Goal: Obtain resource: Download file/media

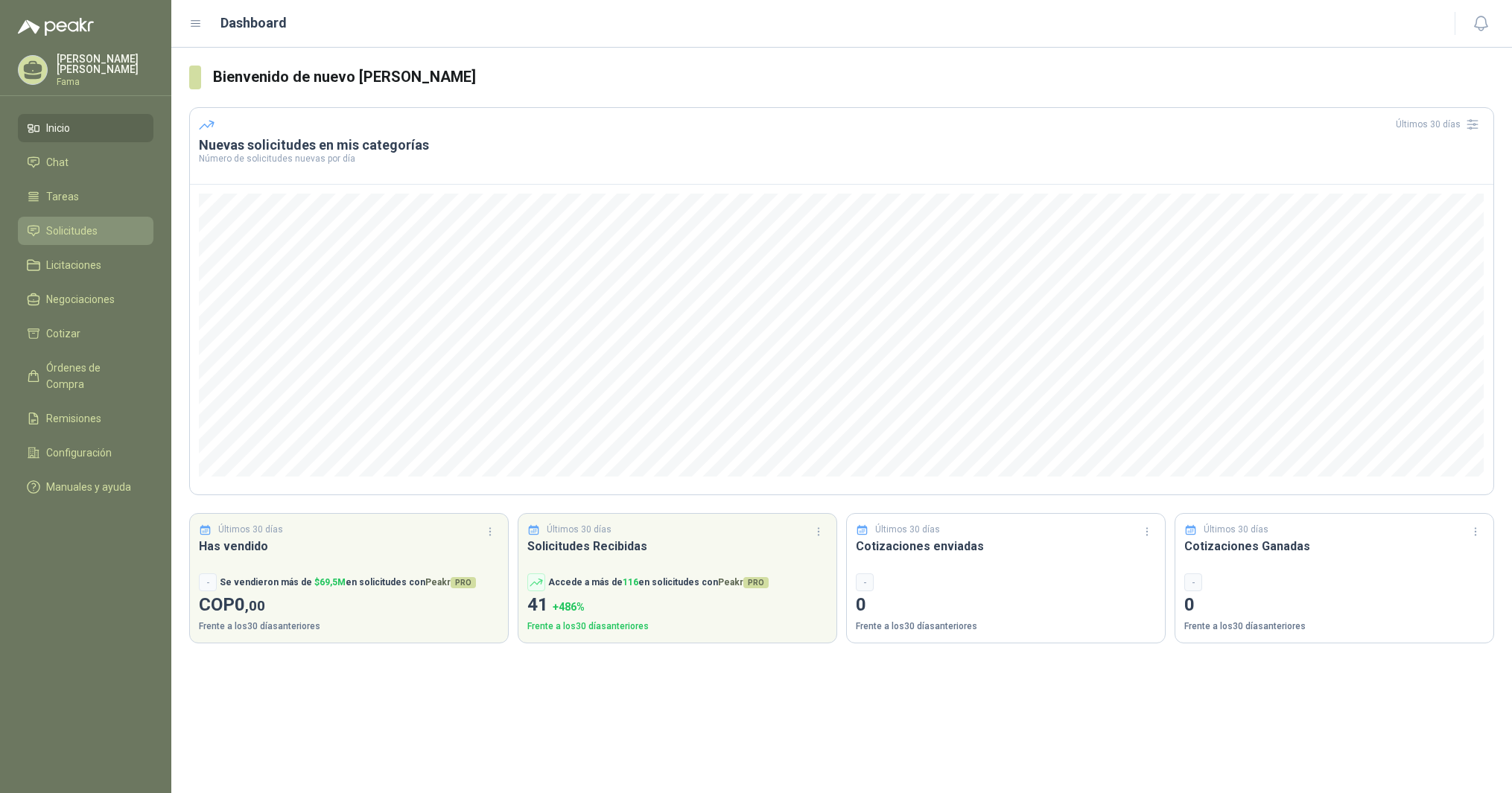
click at [68, 229] on span "Solicitudes" at bounding box center [71, 230] width 51 height 16
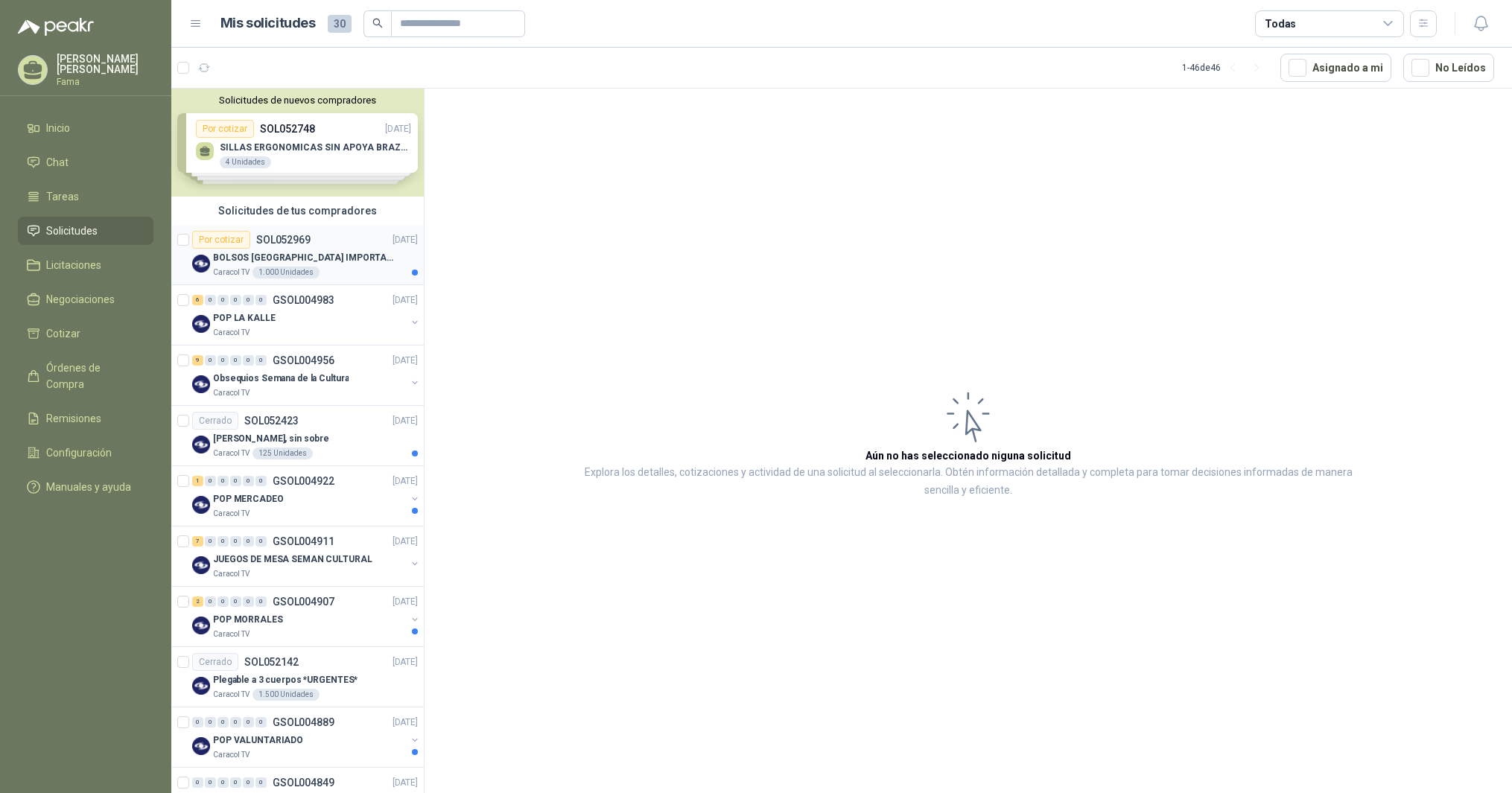
click at [271, 257] on p "BOLSOS [GEOGRAPHIC_DATA] IMPORTADO [GEOGRAPHIC_DATA]-397-1" at bounding box center [305, 258] width 186 height 14
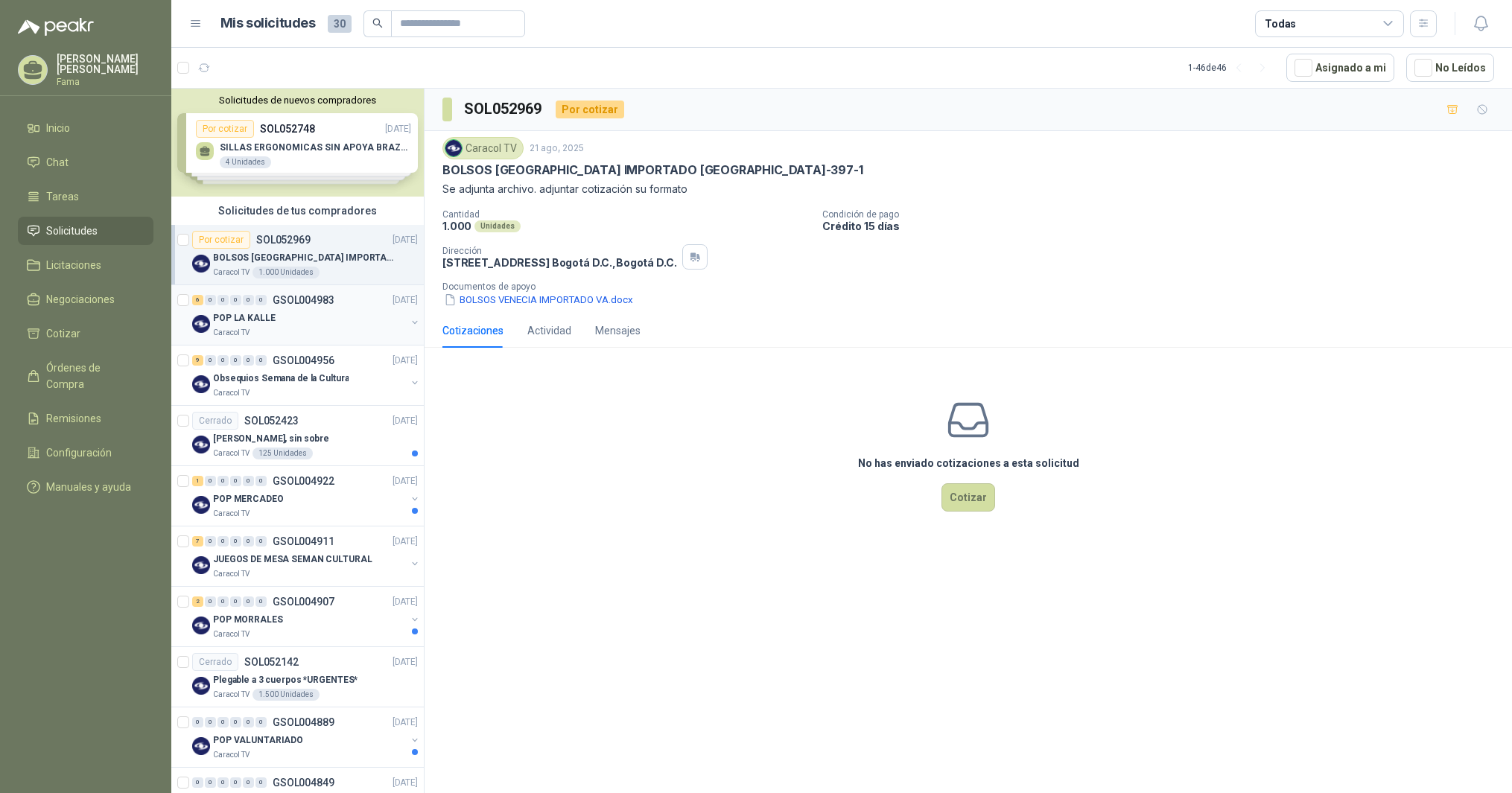
click at [257, 318] on p "POP LA KALLE" at bounding box center [244, 318] width 63 height 14
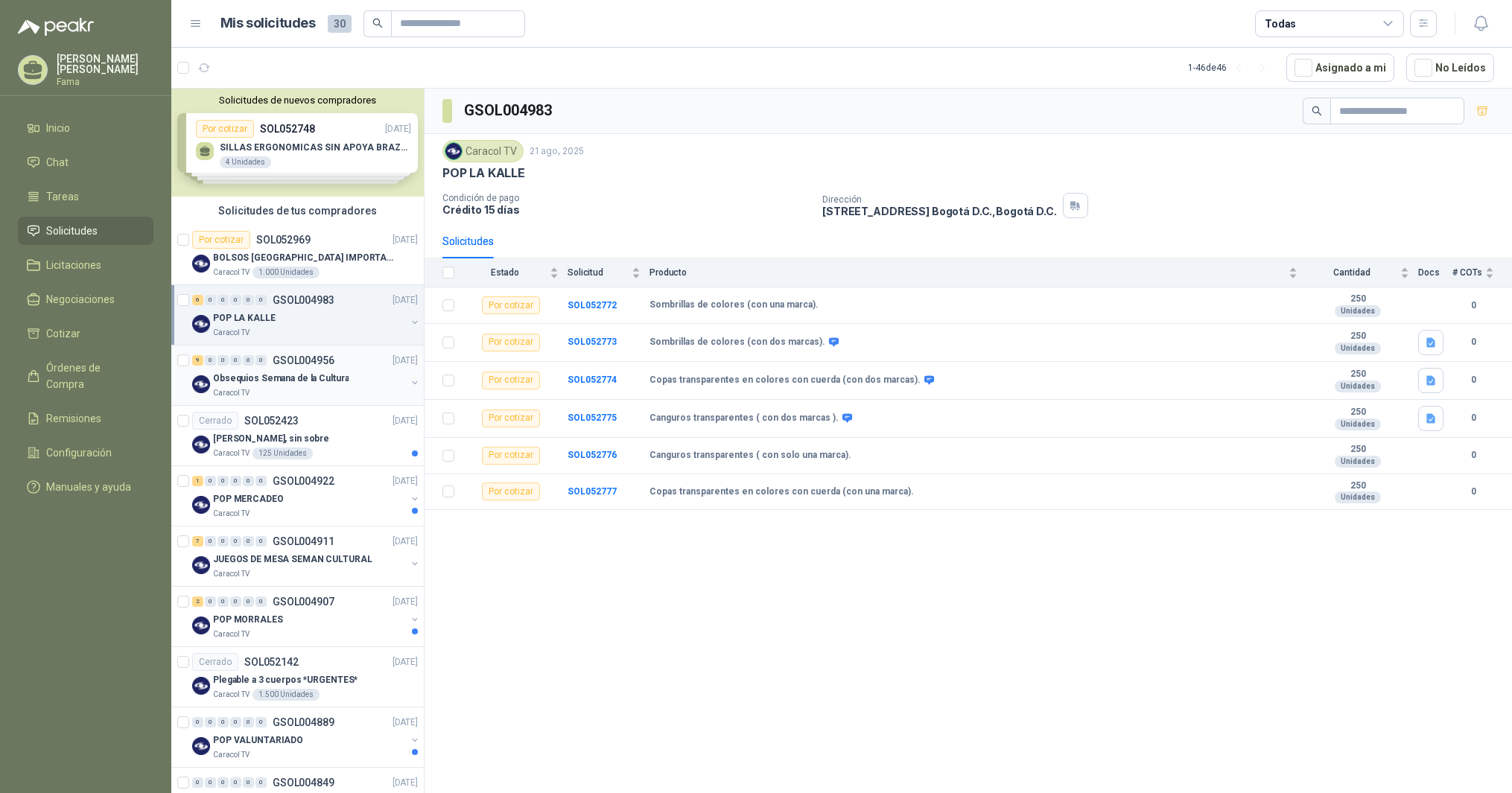
click at [266, 379] on p "Obsequios Semana de la Cultura" at bounding box center [280, 379] width 136 height 14
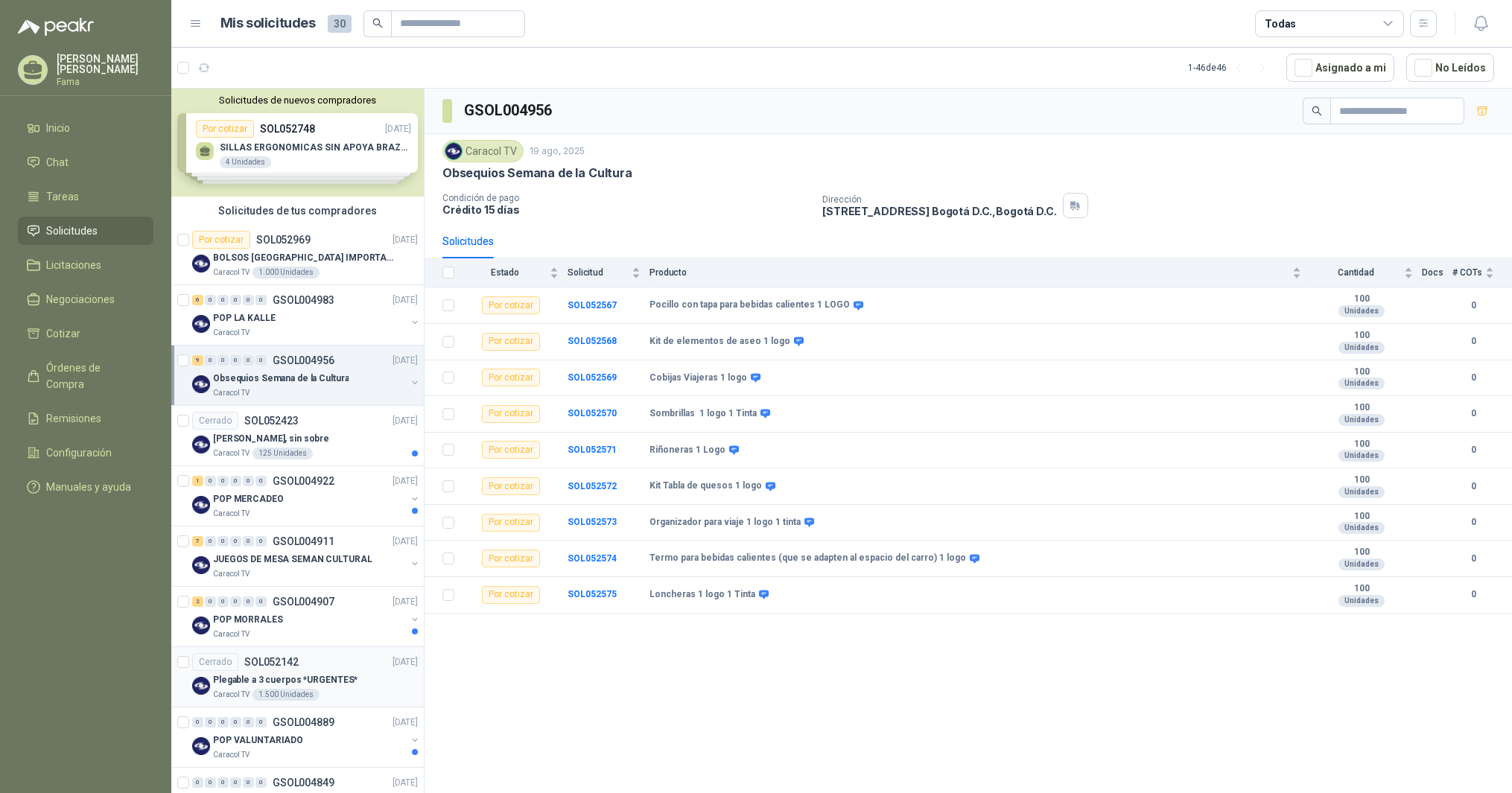
click at [272, 679] on p "Plegable a 3 cuerpos *URGENTES*" at bounding box center [285, 680] width 144 height 14
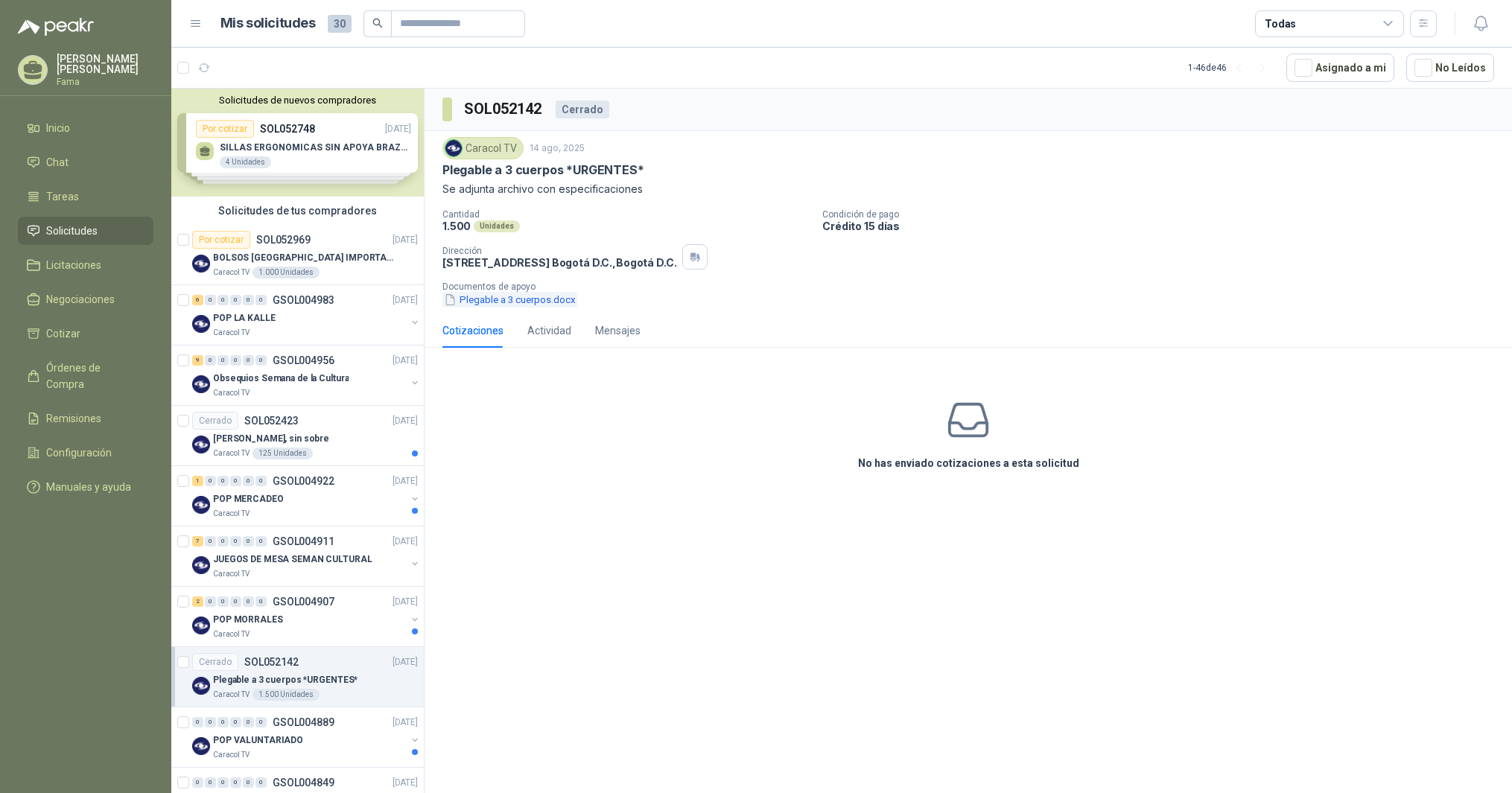
click at [508, 303] on button "Plegable a 3 cuerpos.docx" at bounding box center [510, 300] width 135 height 16
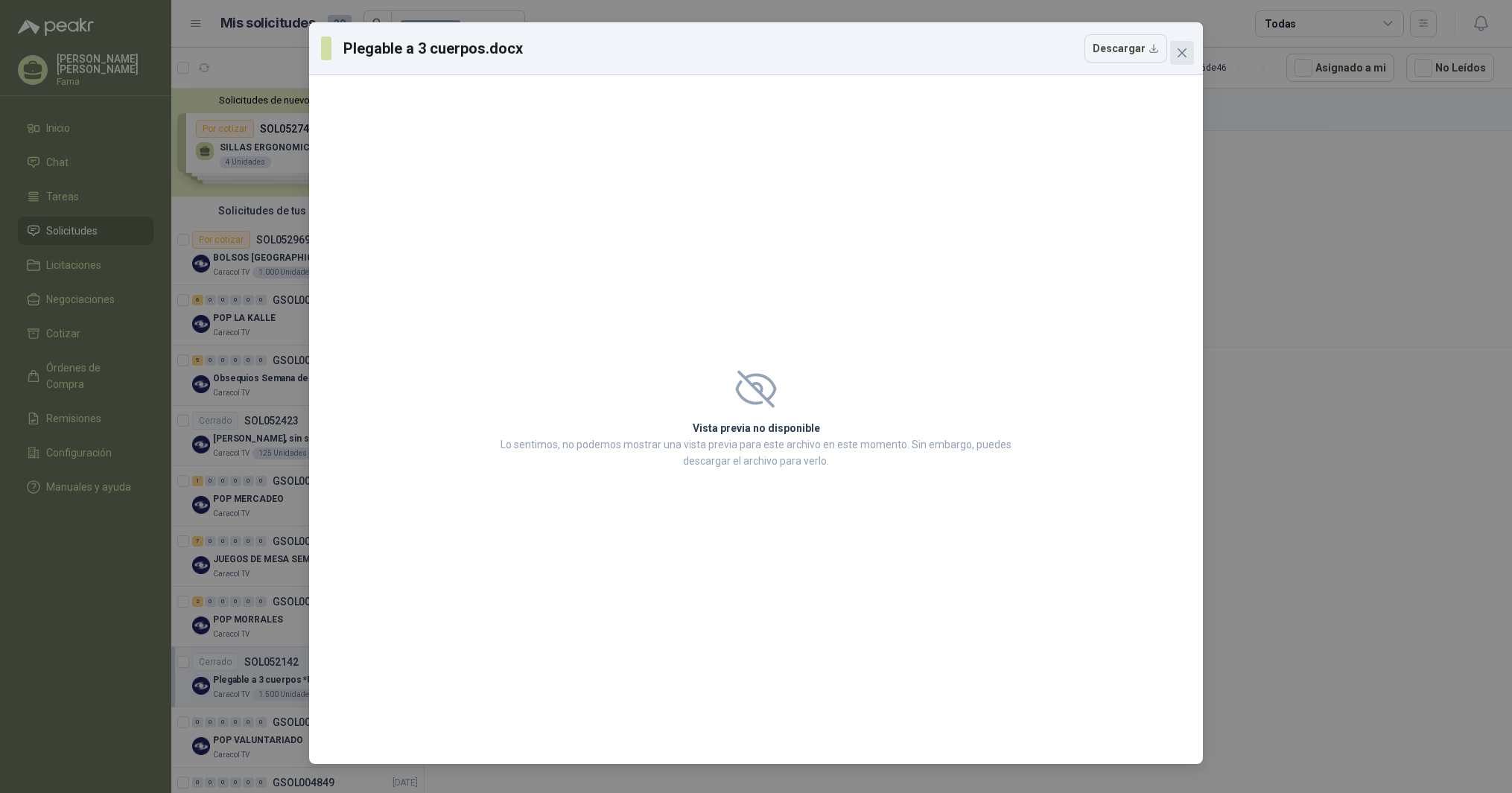
click at [1183, 55] on icon "close" at bounding box center [1181, 52] width 12 height 12
